Goal: Information Seeking & Learning: Find specific fact

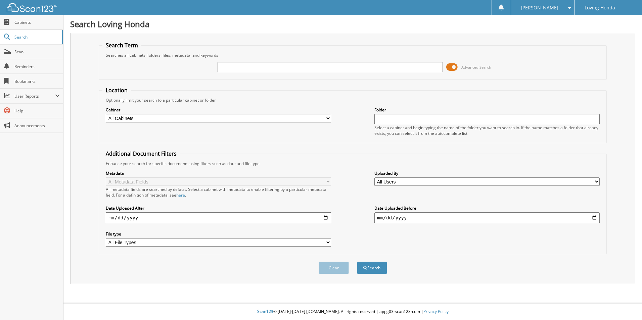
click at [337, 65] on input "text" at bounding box center [330, 67] width 225 height 10
type input "95675"
click at [357, 262] on button "Search" at bounding box center [372, 268] width 30 height 12
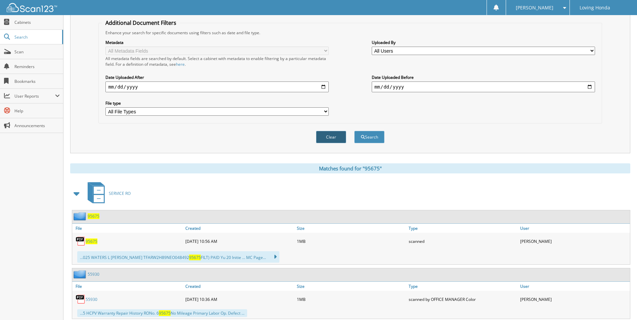
scroll to position [168, 0]
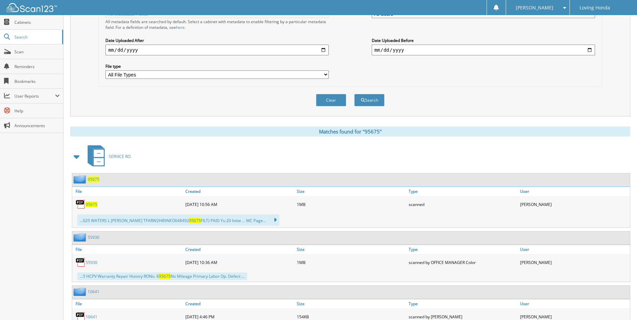
click at [96, 202] on span "95675" at bounding box center [92, 205] width 12 height 6
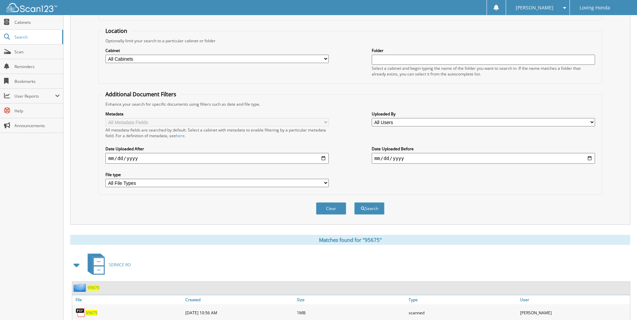
scroll to position [0, 0]
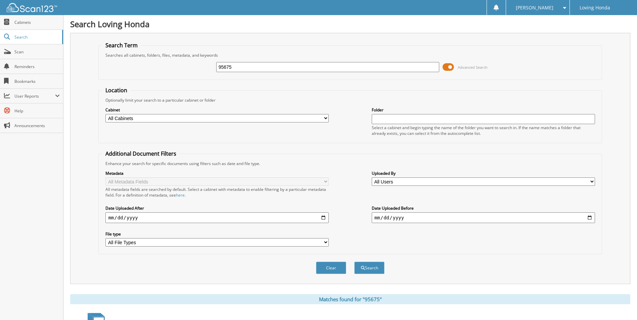
drag, startPoint x: 317, startPoint y: 70, endPoint x: 181, endPoint y: 61, distance: 135.6
click at [181, 61] on div "95675 Advanced Search" at bounding box center [350, 67] width 496 height 18
type input "95893"
click at [354, 262] on button "Search" at bounding box center [369, 268] width 30 height 12
drag, startPoint x: 350, startPoint y: 64, endPoint x: 172, endPoint y: 57, distance: 178.4
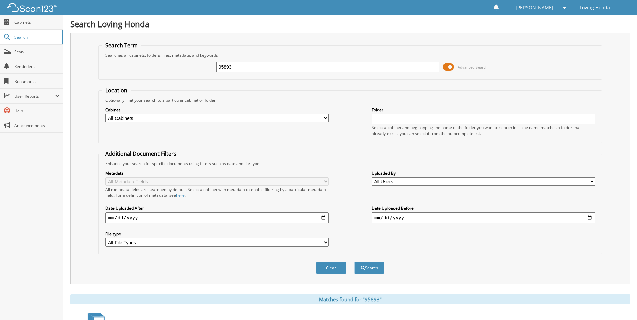
click at [172, 57] on fieldset "Search Term Searches all cabinets, folders, files, metadata, and keywords 95893…" at bounding box center [349, 61] width 503 height 38
type input "95896"
click at [354, 262] on button "Search" at bounding box center [369, 268] width 30 height 12
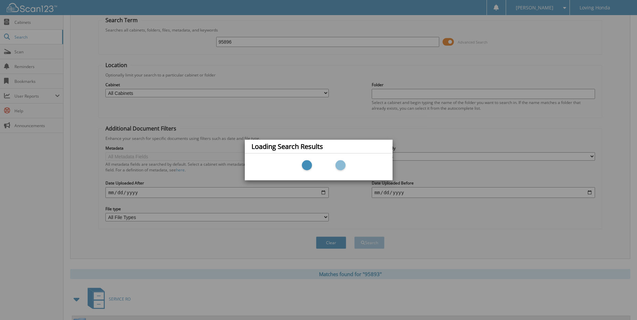
scroll to position [52, 0]
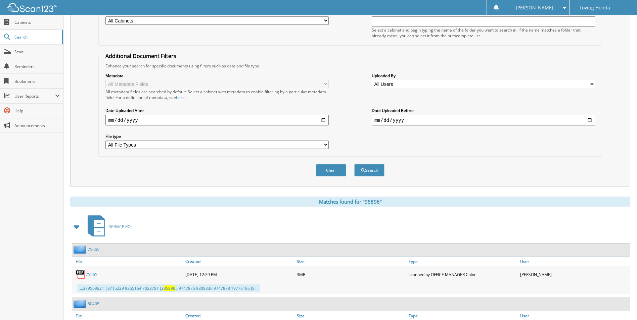
scroll to position [168, 0]
